Goal: Navigation & Orientation: Find specific page/section

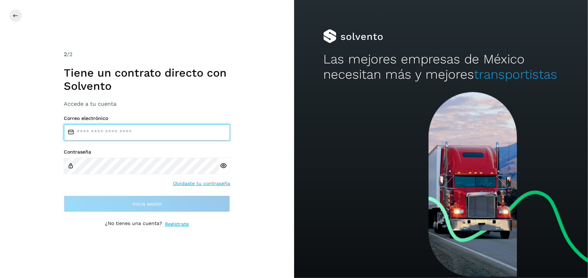
click at [153, 134] on input "email" at bounding box center [147, 132] width 166 height 17
type input "**********"
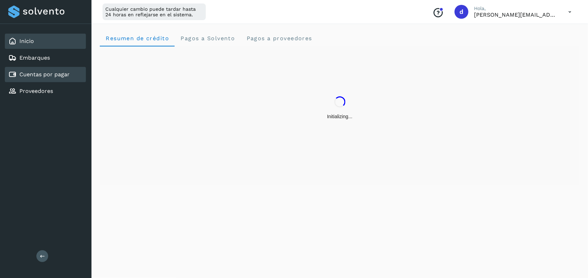
click at [43, 75] on link "Cuentas por pagar" at bounding box center [44, 74] width 50 height 7
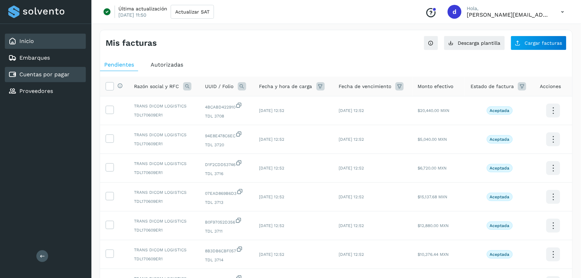
click at [28, 40] on link "Inicio" at bounding box center [26, 41] width 15 height 7
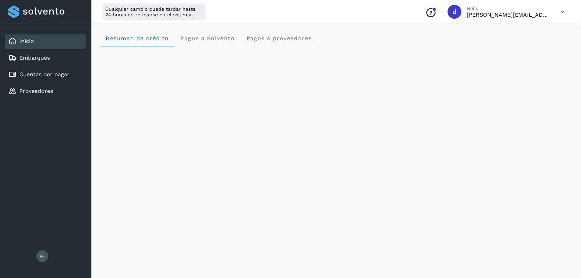
click at [37, 254] on button at bounding box center [42, 256] width 12 height 12
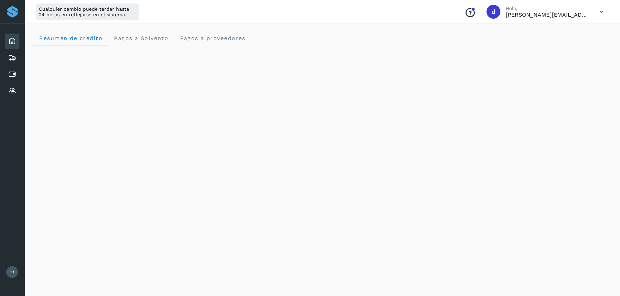
drag, startPoint x: 540, startPoint y: 8, endPoint x: 10, endPoint y: 270, distance: 591.2
click at [10, 270] on icon at bounding box center [12, 272] width 5 height 5
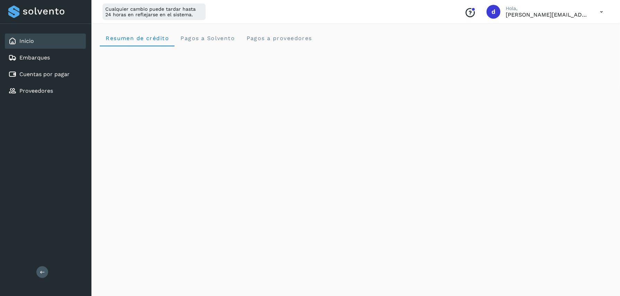
click at [587, 10] on icon at bounding box center [602, 12] width 14 height 14
click at [562, 44] on div "Cerrar sesión" at bounding box center [567, 44] width 82 height 13
